Goal: Obtain resource: Obtain resource

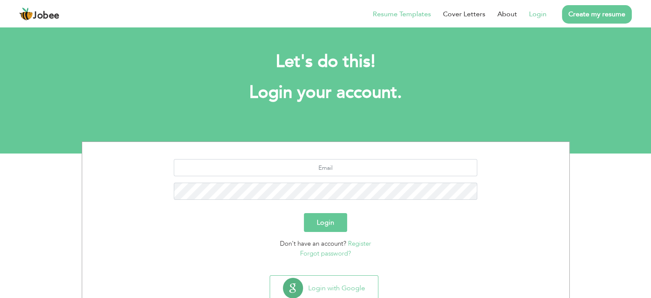
click at [409, 15] on link "Resume Templates" at bounding box center [402, 14] width 58 height 10
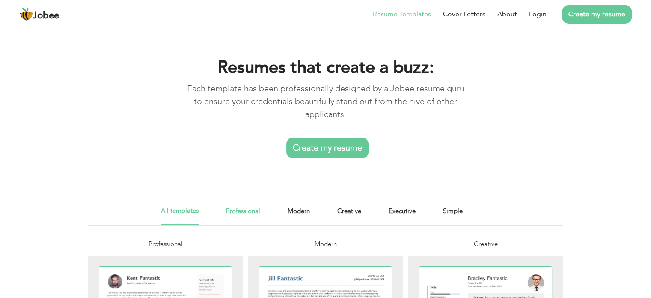
click at [243, 212] on link "Professional" at bounding box center [243, 215] width 34 height 19
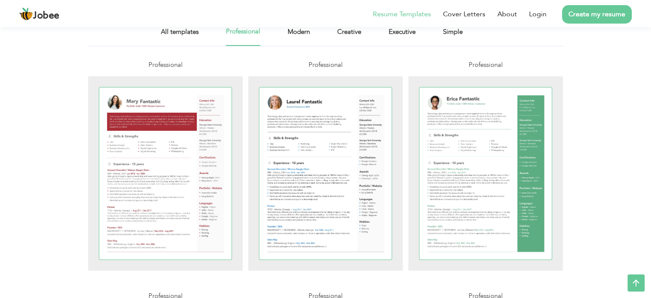
scroll to position [166, 0]
click at [319, 173] on div at bounding box center [326, 173] width 133 height 172
